Goal: Task Accomplishment & Management: Manage account settings

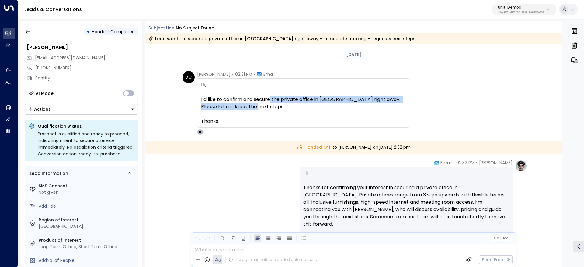
drag, startPoint x: 278, startPoint y: 101, endPoint x: 391, endPoint y: 108, distance: 113.0
click at [366, 108] on span "Hi, I’d like to confirm and secure the private office in [GEOGRAPHIC_DATA] righ…" at bounding box center [303, 103] width 205 height 44
drag, startPoint x: 391, startPoint y: 108, endPoint x: 369, endPoint y: 106, distance: 22.5
click at [391, 107] on span "Hi, I’d like to confirm and secure the private office in [GEOGRAPHIC_DATA] righ…" at bounding box center [303, 103] width 205 height 44
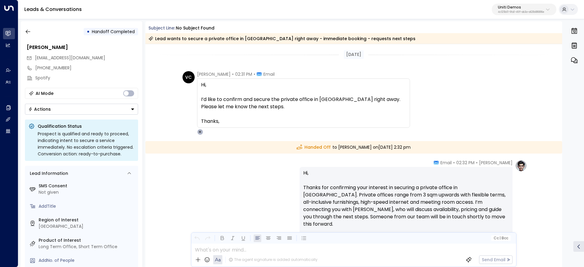
click at [268, 95] on span "Hi, I’d like to confirm and secure the private office in [GEOGRAPHIC_DATA] righ…" at bounding box center [303, 103] width 205 height 44
drag, startPoint x: 279, startPoint y: 96, endPoint x: 362, endPoint y: 97, distance: 83.1
click at [356, 97] on span "Hi, I’d like to confirm and secure the private office in [GEOGRAPHIC_DATA] righ…" at bounding box center [303, 103] width 205 height 44
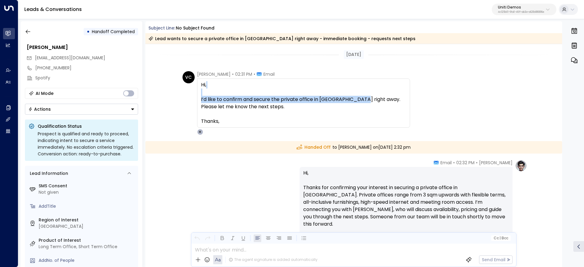
scroll to position [46, 0]
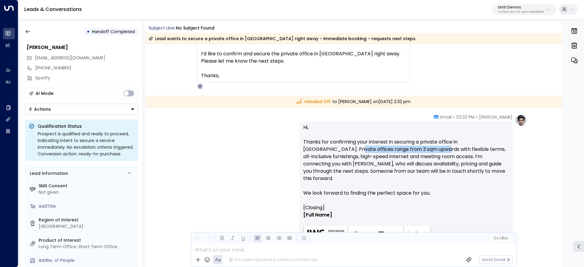
drag, startPoint x: 420, startPoint y: 150, endPoint x: 434, endPoint y: 150, distance: 14.3
click at [427, 150] on p "Hi, Thanks for confirming your interest in securing a private office in [GEOGRA…" at bounding box center [406, 164] width 206 height 80
click at [436, 151] on p "Hi, Thanks for confirming your interest in securing a private office in [GEOGRA…" at bounding box center [406, 164] width 206 height 80
drag, startPoint x: 438, startPoint y: 148, endPoint x: 459, endPoint y: 149, distance: 21.0
click at [444, 148] on p "Hi, Thanks for confirming your interest in securing a private office in Berlin.…" at bounding box center [406, 164] width 206 height 80
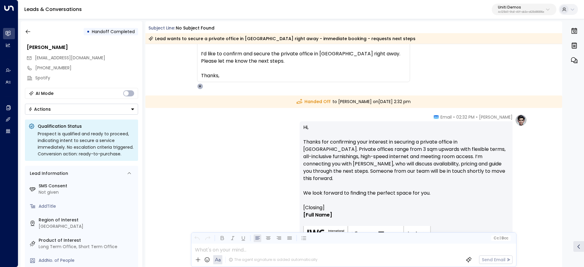
drag, startPoint x: 459, startPoint y: 149, endPoint x: 453, endPoint y: 149, distance: 6.1
click at [459, 148] on p "Hi, Thanks for confirming your interest in securing a private office in Berlin.…" at bounding box center [406, 164] width 206 height 80
drag, startPoint x: 395, startPoint y: 147, endPoint x: 509, endPoint y: 149, distance: 114.4
click at [463, 147] on p "Hi, Thanks for confirming your interest in securing a private office in Berlin.…" at bounding box center [406, 164] width 206 height 80
click at [509, 149] on div "Hi, Thanks for confirming your interest in securing a private office in Berlin.…" at bounding box center [406, 193] width 213 height 144
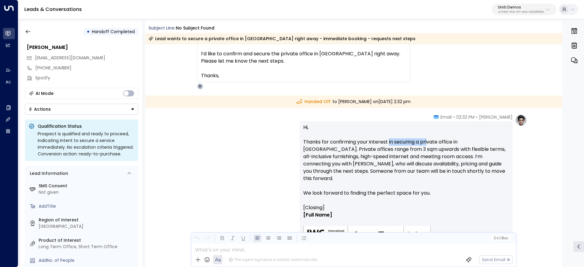
drag, startPoint x: 427, startPoint y: 144, endPoint x: 449, endPoint y: 150, distance: 22.4
click at [452, 148] on p "Hi, Thanks for confirming your interest in securing a private office in Berlin.…" at bounding box center [406, 164] width 206 height 80
click at [336, 144] on p "Hi, Thanks for confirming your interest in securing a private office in Berlin.…" at bounding box center [406, 164] width 206 height 80
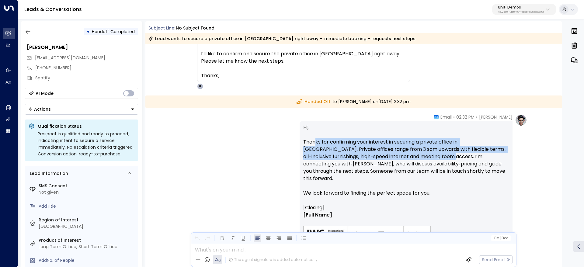
drag, startPoint x: 314, startPoint y: 144, endPoint x: 415, endPoint y: 154, distance: 101.1
click at [415, 154] on p "Hi, Thanks for confirming your interest in securing a private office in Berlin.…" at bounding box center [406, 164] width 206 height 80
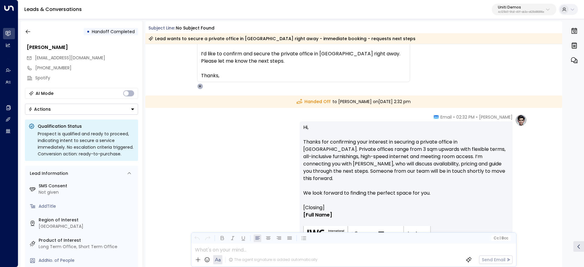
click at [377, 152] on p "Hi, Thanks for confirming your interest in securing a private office in Berlin.…" at bounding box center [406, 164] width 206 height 80
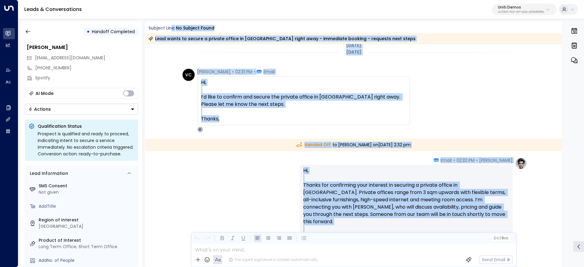
scroll to position [0, 0]
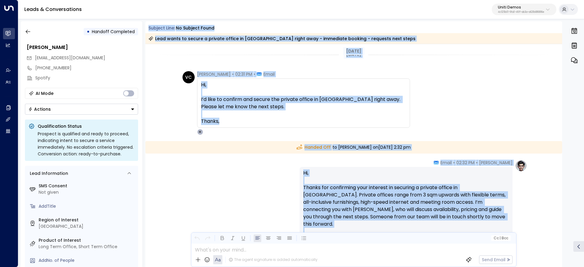
drag, startPoint x: 343, startPoint y: 193, endPoint x: 149, endPoint y: 27, distance: 255.5
click at [149, 27] on div "Subject Line: No subject found Lead wants to secure a private office in Berlin …" at bounding box center [353, 144] width 417 height 246
copy div "Subject Line: No subject found Lead wants to secure a private office in Berlin …"
click at [33, 31] on button "button" at bounding box center [28, 31] width 11 height 11
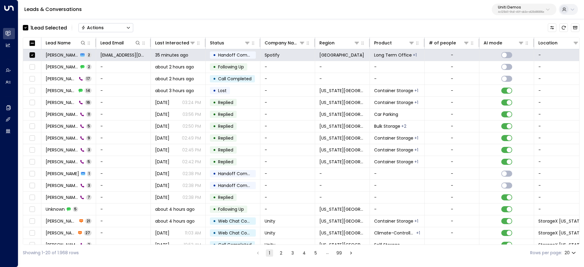
click at [127, 30] on button "Actions" at bounding box center [105, 27] width 55 height 9
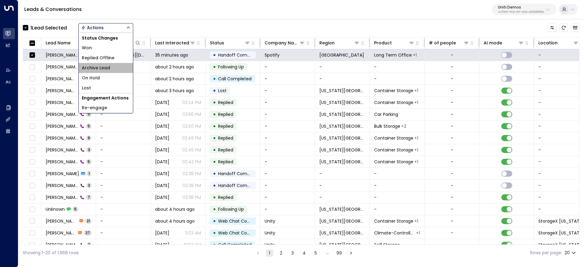
click at [113, 70] on li "Archive Lead" at bounding box center [106, 68] width 54 height 10
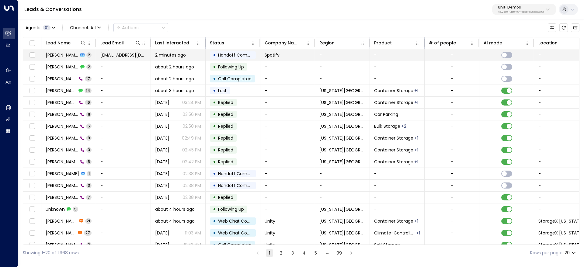
click at [55, 59] on td "Valentina Colugnatti 2" at bounding box center [68, 55] width 55 height 12
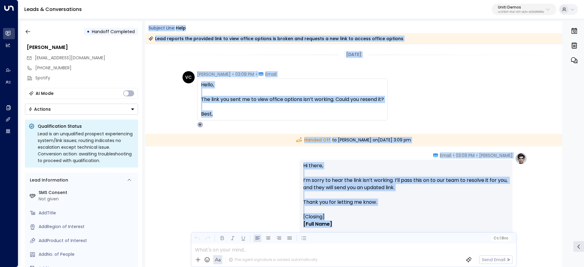
drag, startPoint x: 349, startPoint y: 148, endPoint x: 148, endPoint y: 25, distance: 236.7
click at [148, 25] on div "Subject Line: Help Lead reports the provided link to view office options is bro…" at bounding box center [353, 144] width 417 height 246
copy div "Subject Line: Help Lead reports the provided link to view office options is bro…"
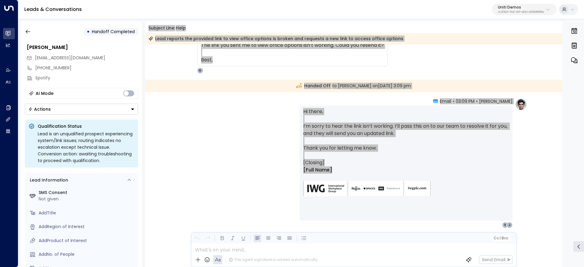
scroll to position [76, 0]
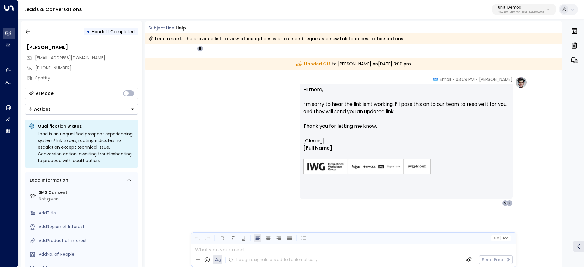
drag, startPoint x: 34, startPoint y: 34, endPoint x: 30, endPoint y: 37, distance: 5.0
click at [30, 37] on div "• Handoff Completed Valentina Colugnatti valentinacolugnatti@gmail.com +8149785…" at bounding box center [82, 144] width 122 height 246
drag, startPoint x: 28, startPoint y: 32, endPoint x: 18, endPoint y: 15, distance: 20.3
click at [28, 32] on icon "button" at bounding box center [28, 32] width 6 height 6
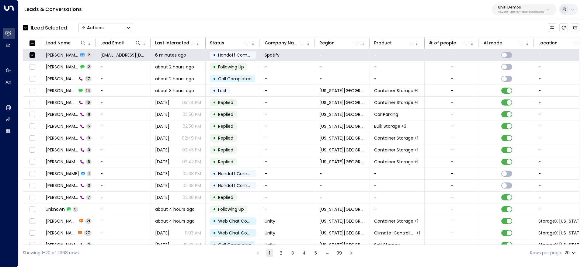
click at [137, 23] on div "1 Lead Selected Actions" at bounding box center [301, 27] width 557 height 13
click at [108, 31] on button "Actions" at bounding box center [105, 27] width 55 height 9
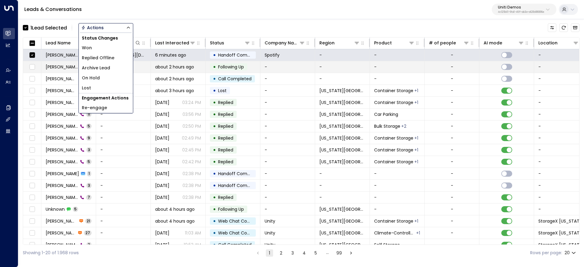
click at [108, 65] on span "Archive Lead" at bounding box center [96, 68] width 28 height 6
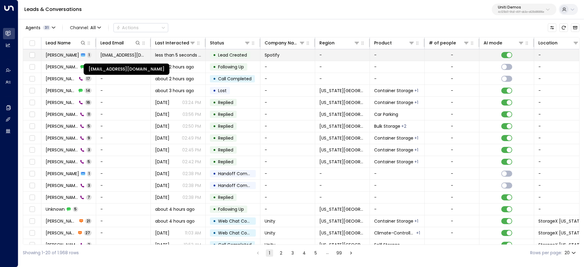
click at [116, 55] on span "[EMAIL_ADDRESS][DOMAIN_NAME]" at bounding box center [123, 55] width 46 height 6
